Goal: Check status: Check status

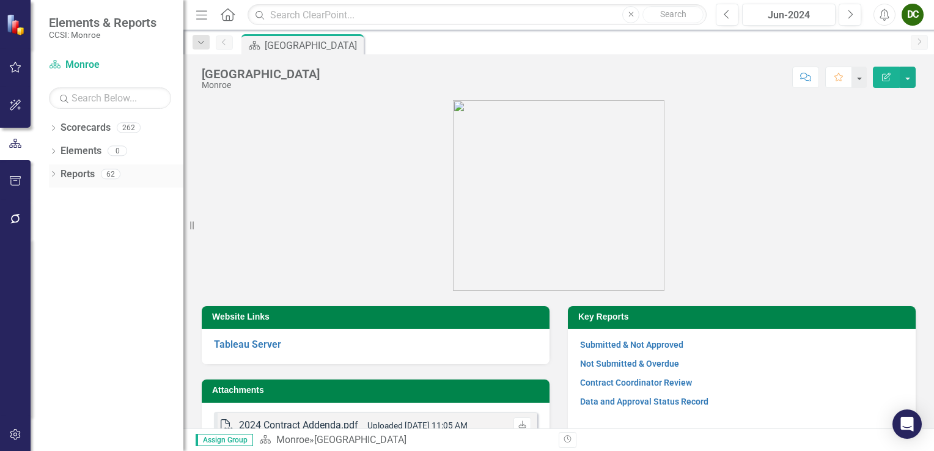
click at [53, 174] on icon "Dropdown" at bounding box center [53, 175] width 9 height 7
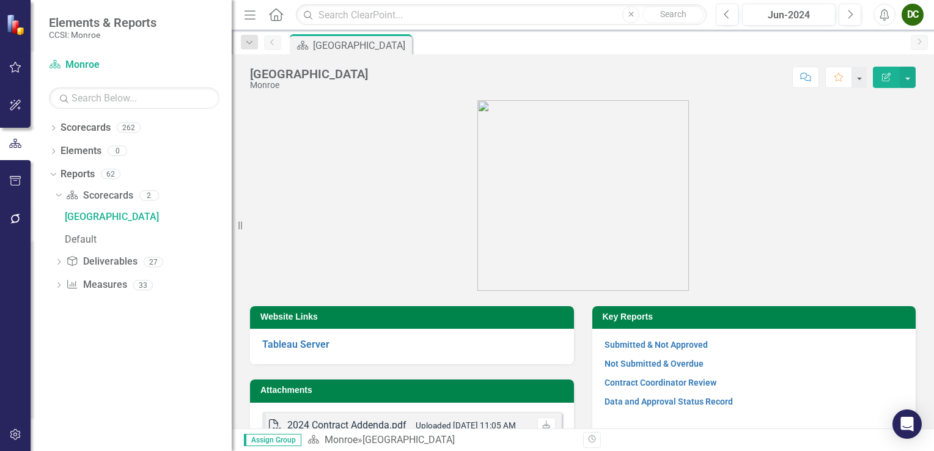
drag, startPoint x: 190, startPoint y: 231, endPoint x: 232, endPoint y: 238, distance: 42.8
click at [232, 238] on div "Resize" at bounding box center [237, 225] width 10 height 451
click at [55, 197] on icon "Dropdown" at bounding box center [57, 195] width 7 height 9
click at [59, 218] on icon "Dropdown" at bounding box center [58, 219] width 9 height 7
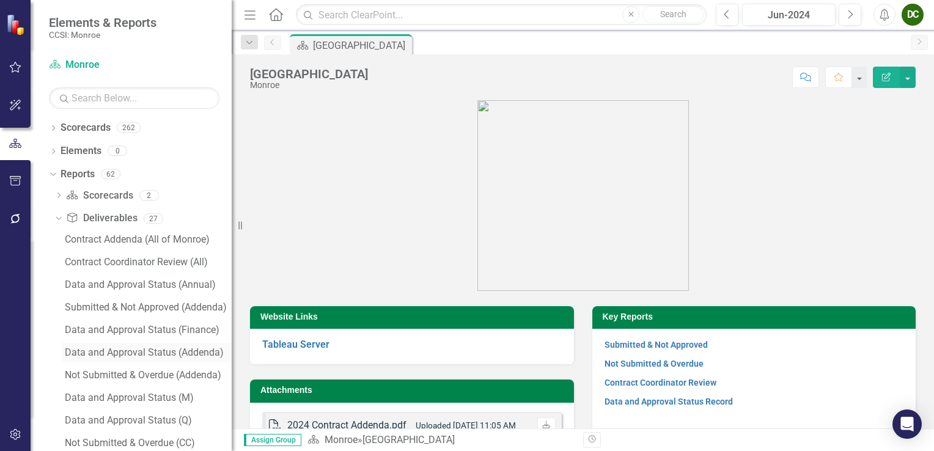
scroll to position [61, 0]
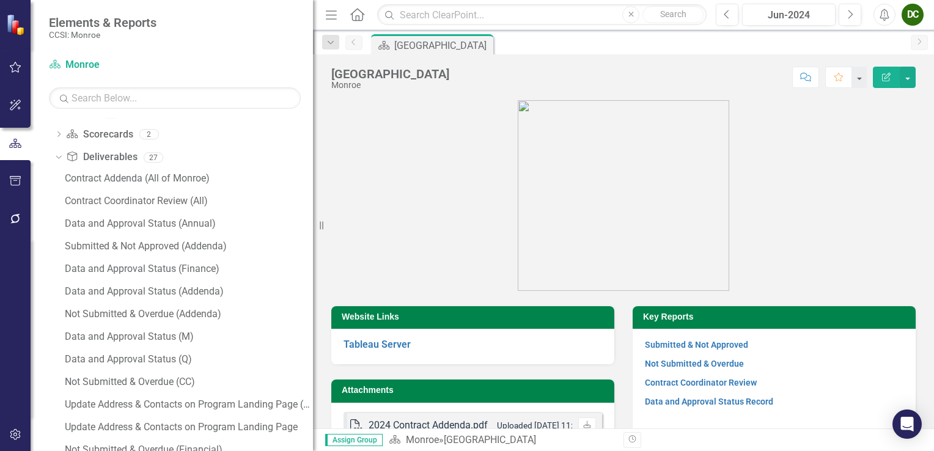
drag, startPoint x: 240, startPoint y: 226, endPoint x: 314, endPoint y: 231, distance: 74.8
click at [314, 231] on div "Resize" at bounding box center [318, 225] width 10 height 451
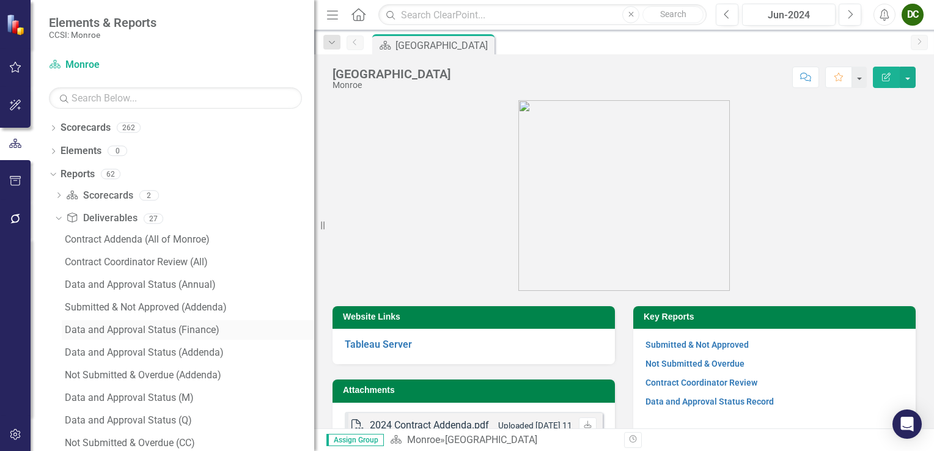
click at [137, 333] on div "Data and Approval Status (Finance)" at bounding box center [189, 330] width 249 height 11
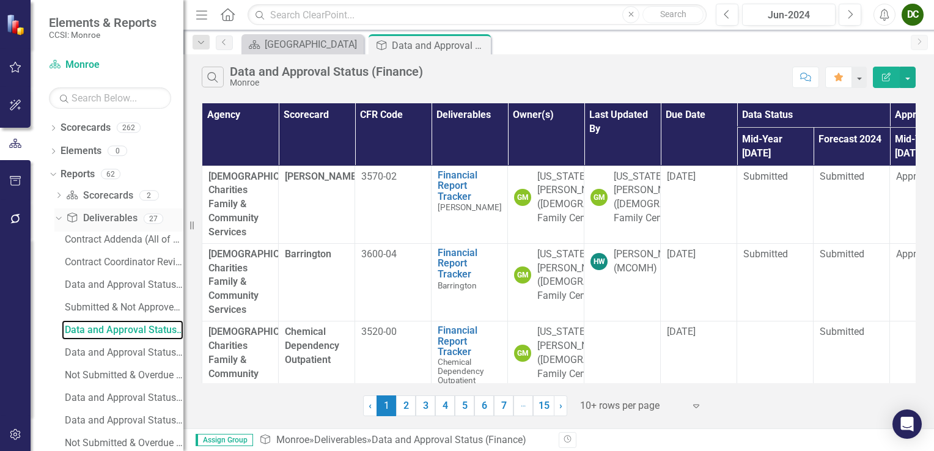
drag, startPoint x: 325, startPoint y: 224, endPoint x: 137, endPoint y: 221, distance: 188.4
click at [137, 221] on div "Elements & Reports CCSI: Monroe Scorecard Monroe Search Dropdown Scorecards 262…" at bounding box center [91, 225] width 183 height 451
click at [462, 405] on link "5" at bounding box center [465, 406] width 20 height 21
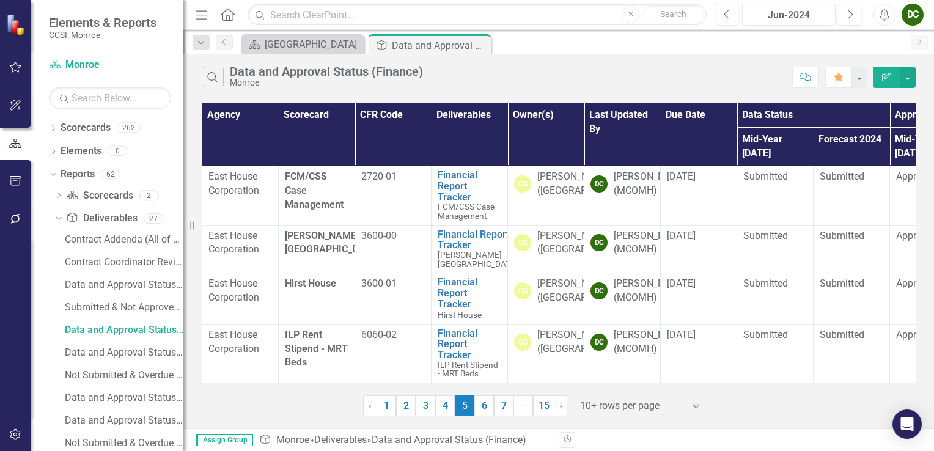
scroll to position [532, 0]
click at [489, 411] on link "6" at bounding box center [485, 406] width 20 height 21
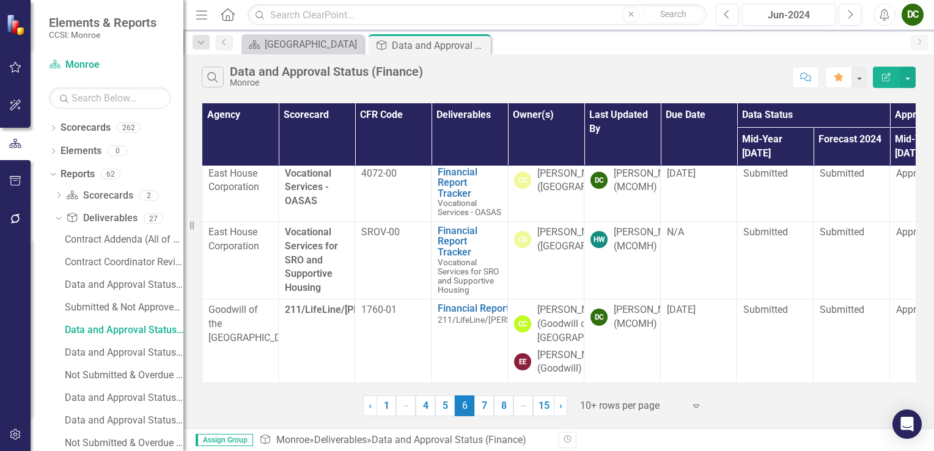
scroll to position [671, 0]
click at [482, 405] on link "7" at bounding box center [485, 406] width 20 height 21
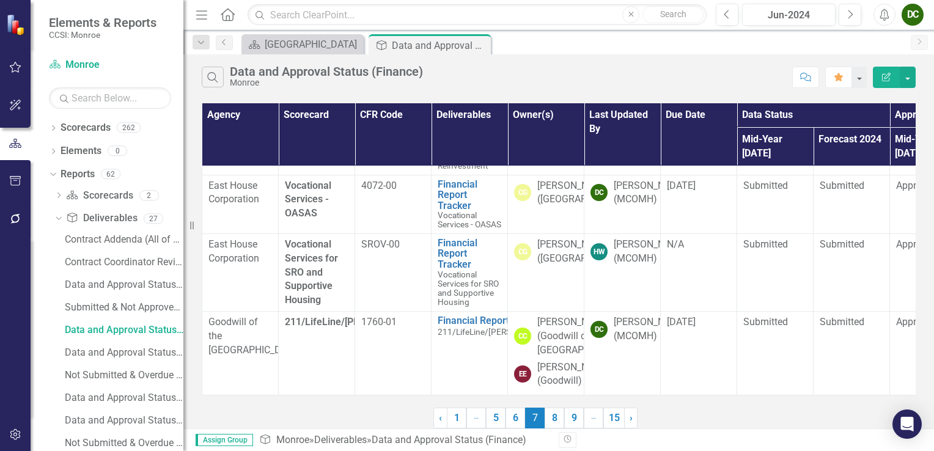
scroll to position [0, 0]
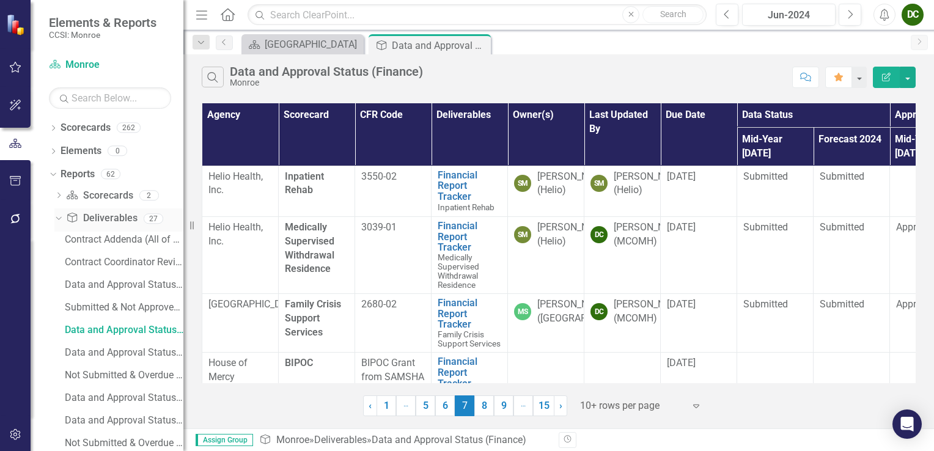
drag, startPoint x: 193, startPoint y: 227, endPoint x: 135, endPoint y: 227, distance: 58.1
click at [135, 227] on div "Elements & Reports CCSI: Monroe Scorecard Monroe Search Dropdown Scorecards 262…" at bounding box center [91, 225] width 183 height 451
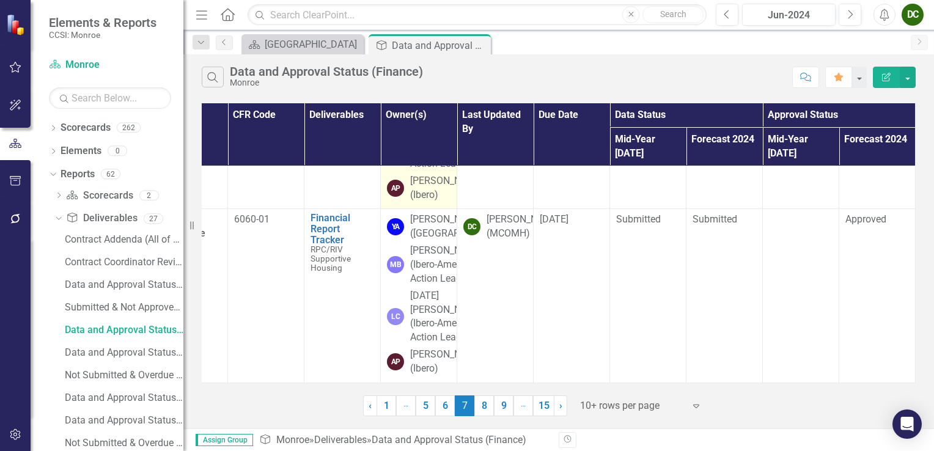
scroll to position [734, 0]
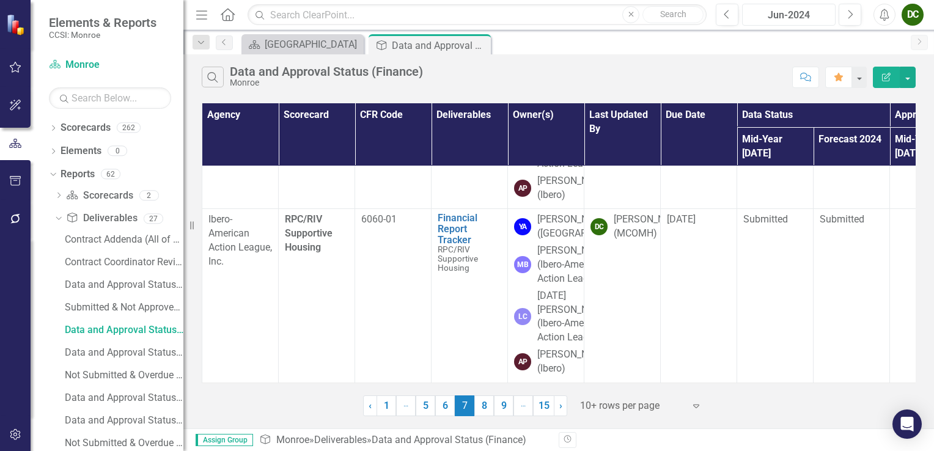
click at [788, 18] on div "Jun-2024" at bounding box center [789, 15] width 85 height 15
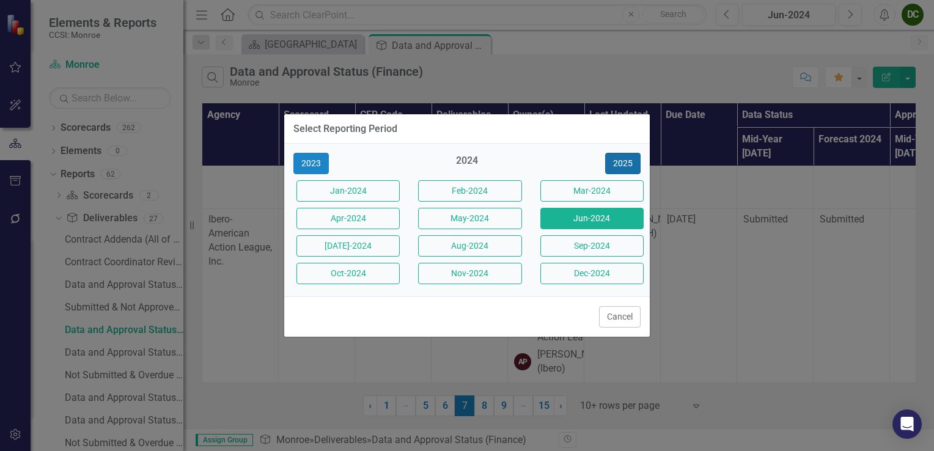
click at [619, 163] on button "2025" at bounding box center [622, 163] width 35 height 21
click at [608, 215] on button "Jun-2025" at bounding box center [592, 218] width 103 height 21
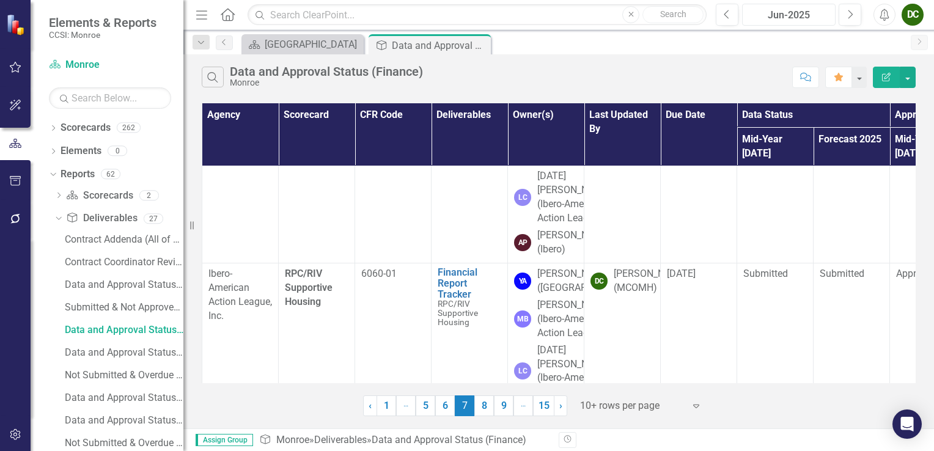
scroll to position [734, 0]
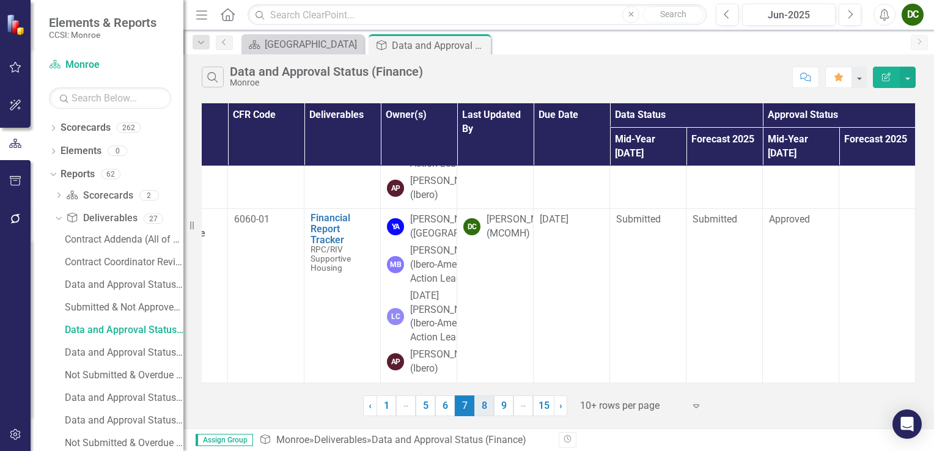
click at [481, 410] on link "8" at bounding box center [485, 406] width 20 height 21
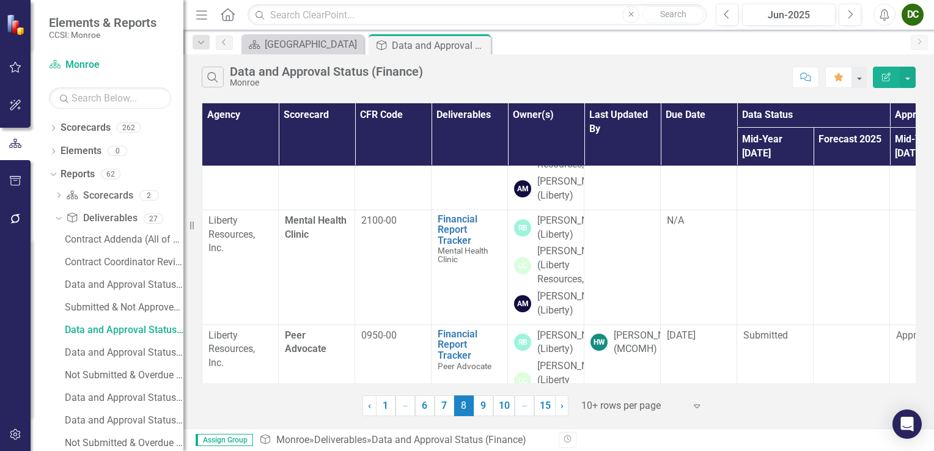
scroll to position [306, 0]
